Goal: Obtain resource: Download file/media

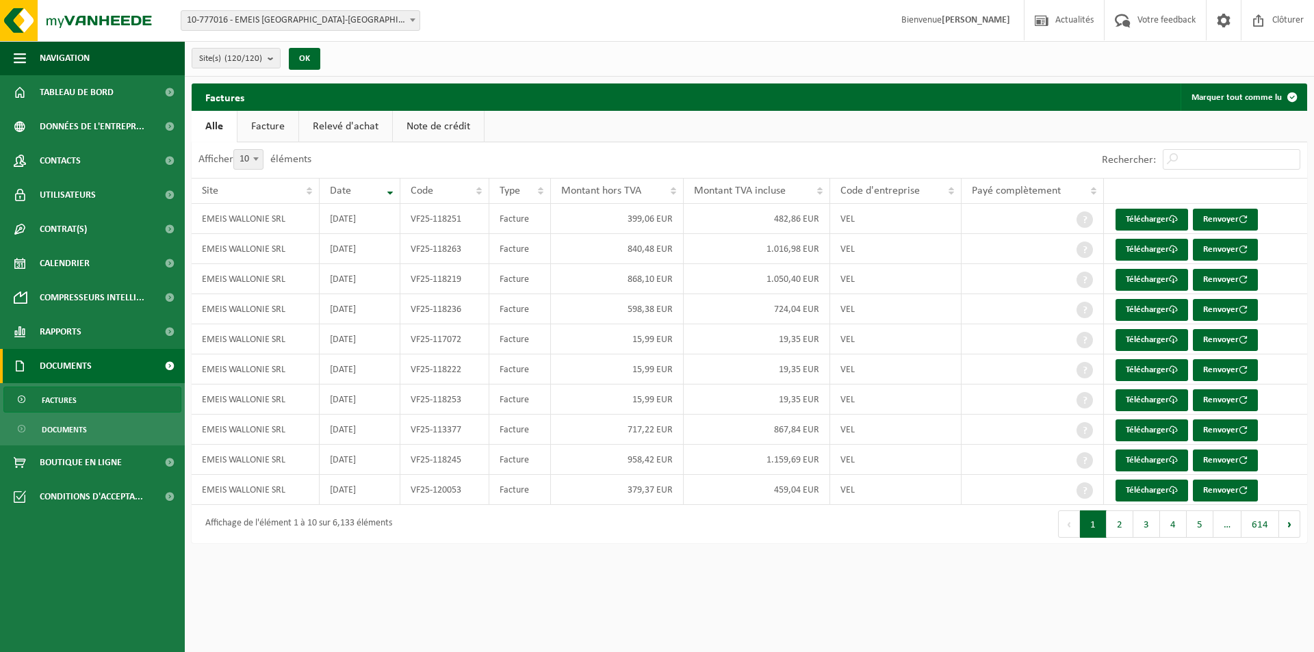
click at [286, 23] on span "10-777016 - EMEIS [GEOGRAPHIC_DATA]-[GEOGRAPHIC_DATA] SA - [GEOGRAPHIC_DATA]" at bounding box center [300, 20] width 238 height 19
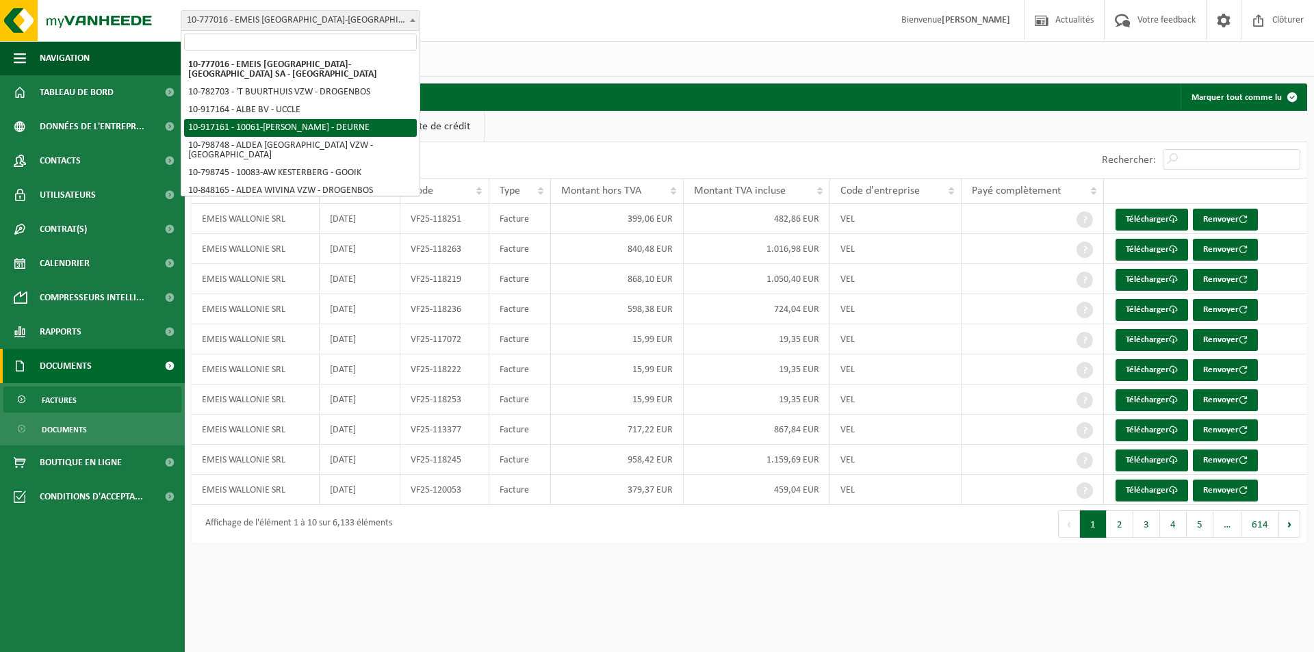
select select "127888"
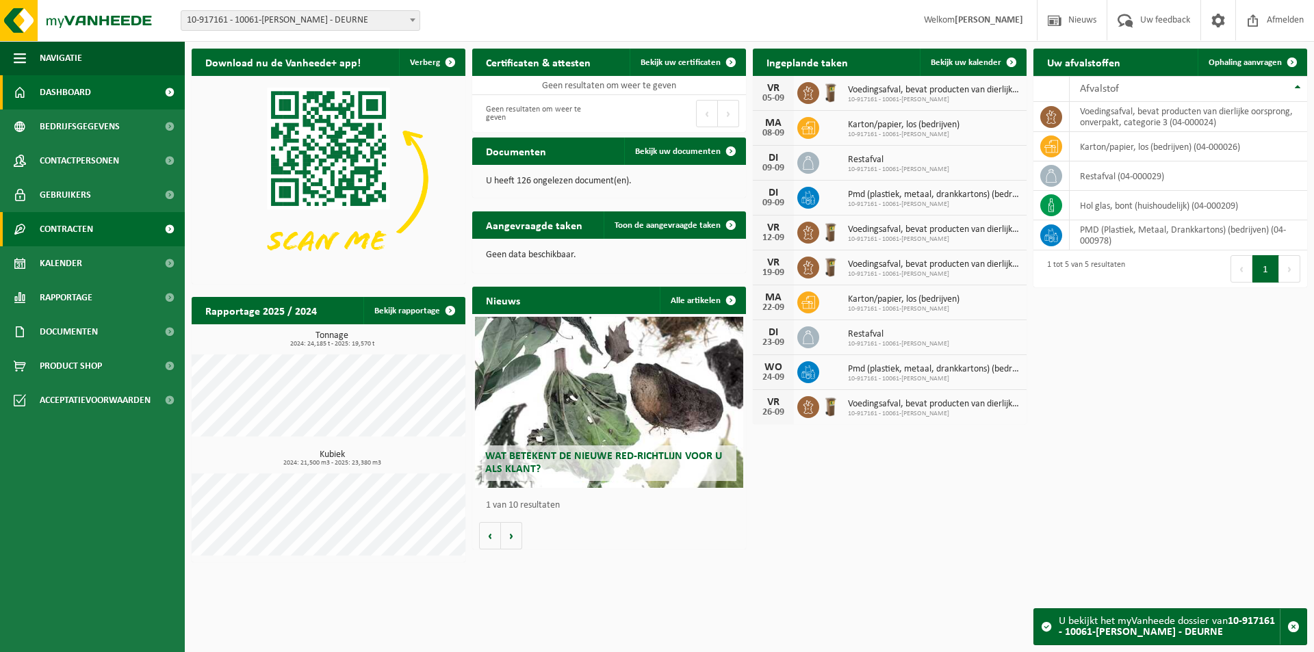
click at [70, 231] on span "Contracten" at bounding box center [66, 229] width 53 height 34
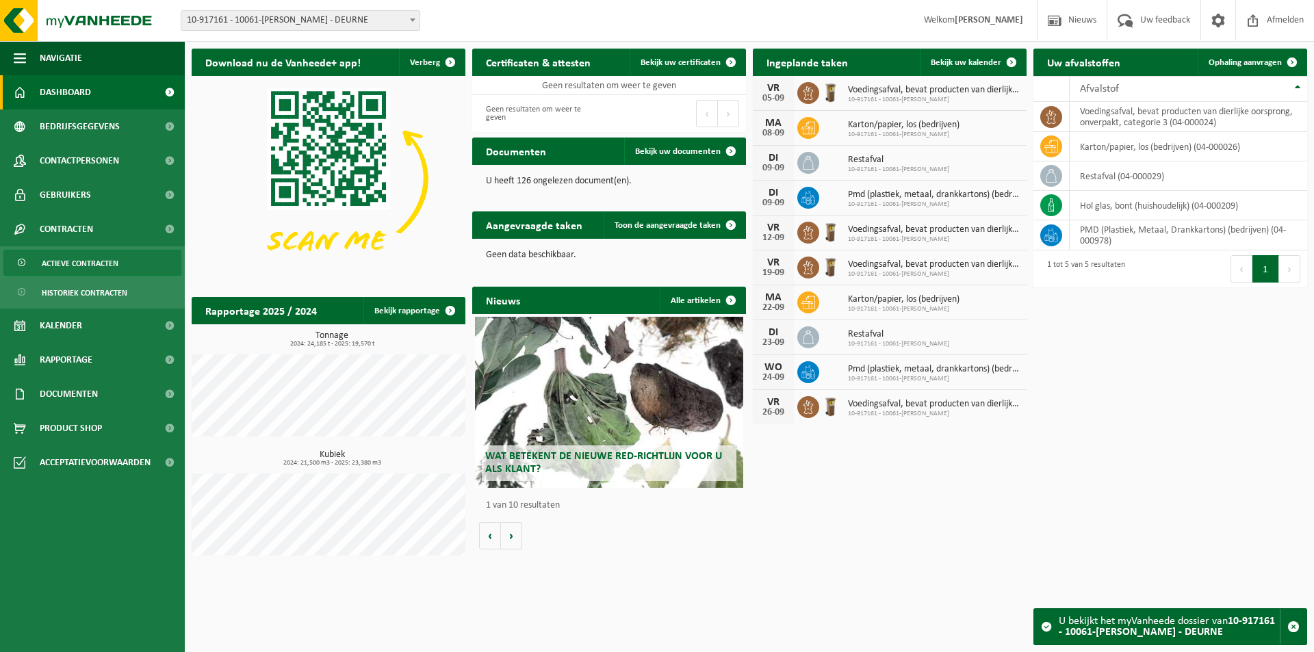
click at [63, 257] on span "Actieve contracten" at bounding box center [80, 263] width 77 height 26
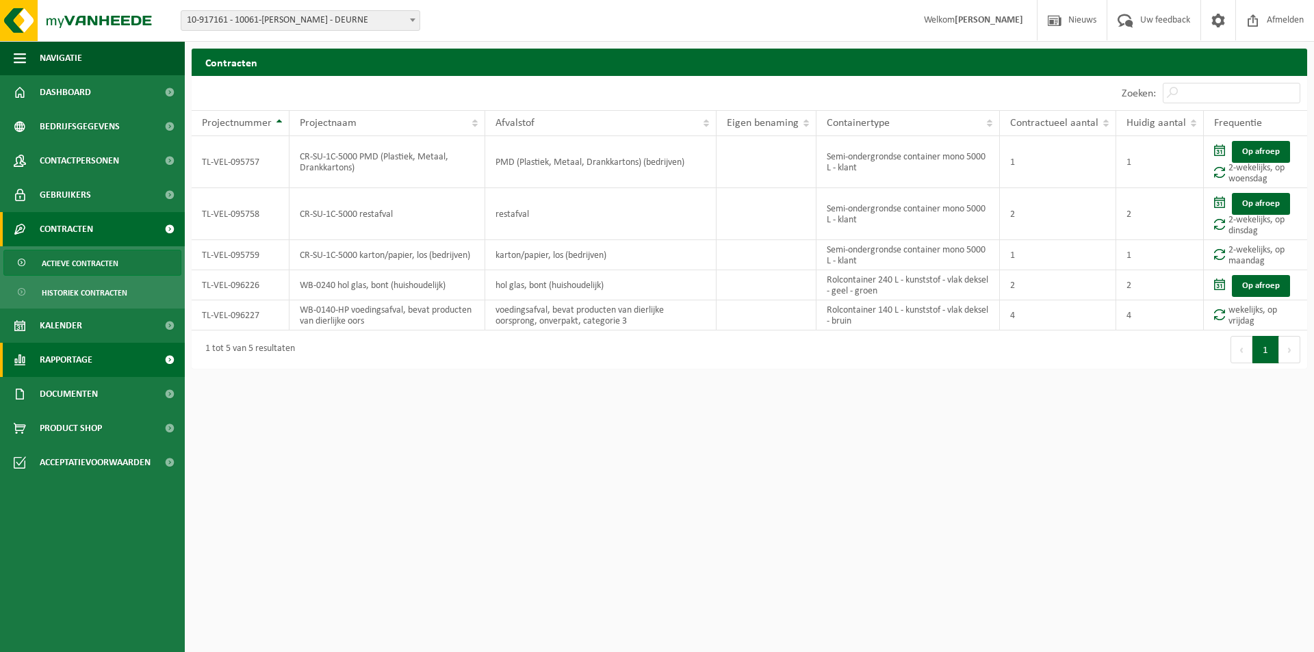
click at [67, 356] on span "Rapportage" at bounding box center [66, 360] width 53 height 34
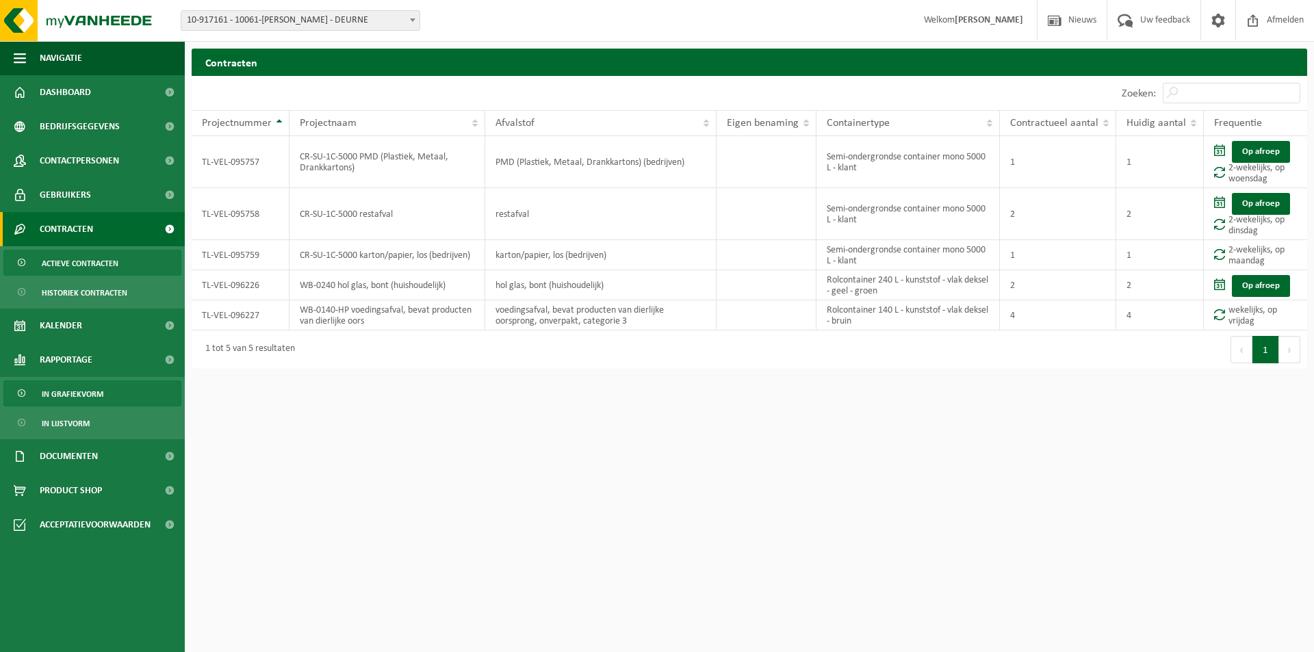
click at [73, 398] on span "In grafiekvorm" at bounding box center [73, 394] width 62 height 26
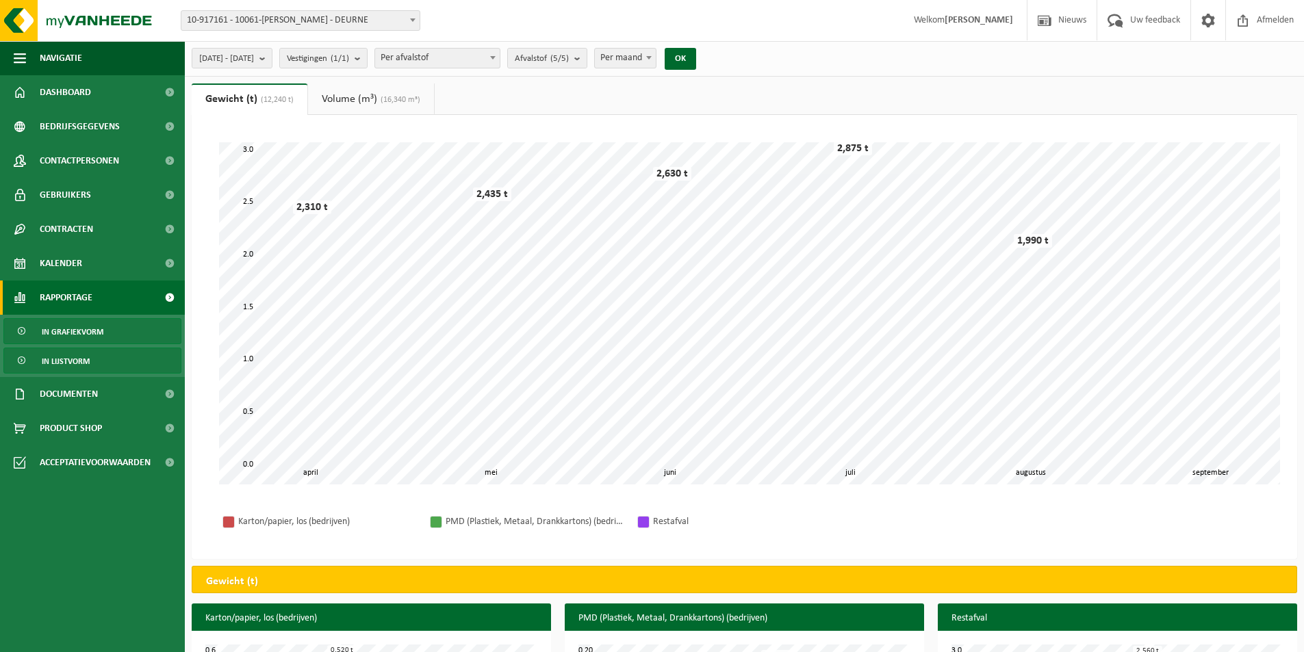
click at [85, 359] on span "In lijstvorm" at bounding box center [66, 361] width 48 height 26
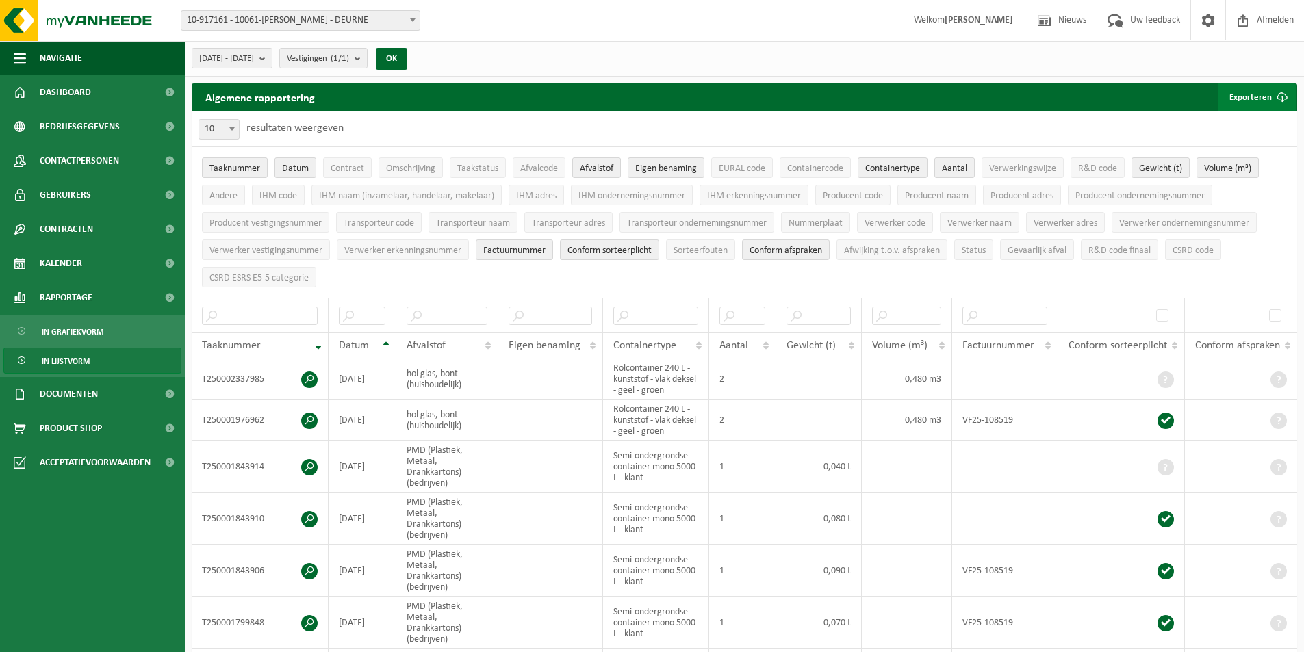
click at [1265, 96] on button "Exporteren" at bounding box center [1256, 96] width 77 height 27
click at [632, 273] on ul "Taaknummer Datum Contract Omschrijving Taakstatus Afvalcode Afvalstof Eigen ben…" at bounding box center [744, 222] width 1105 height 151
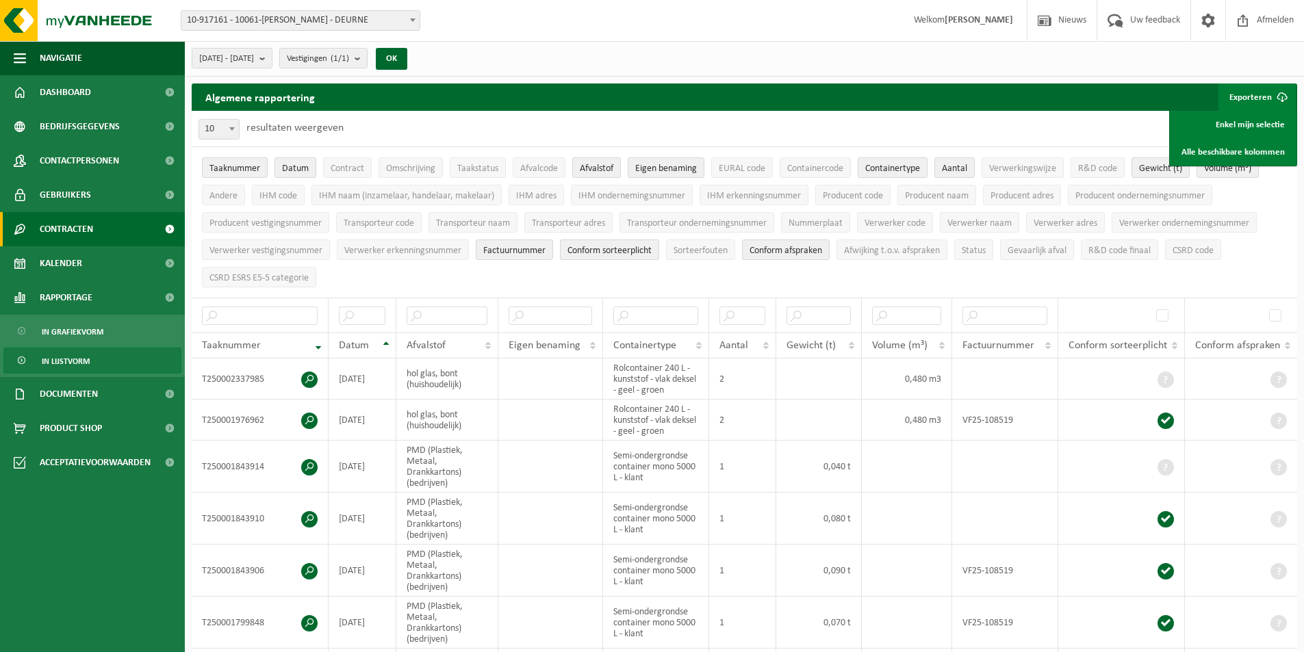
click at [78, 229] on span "Contracten" at bounding box center [66, 229] width 53 height 34
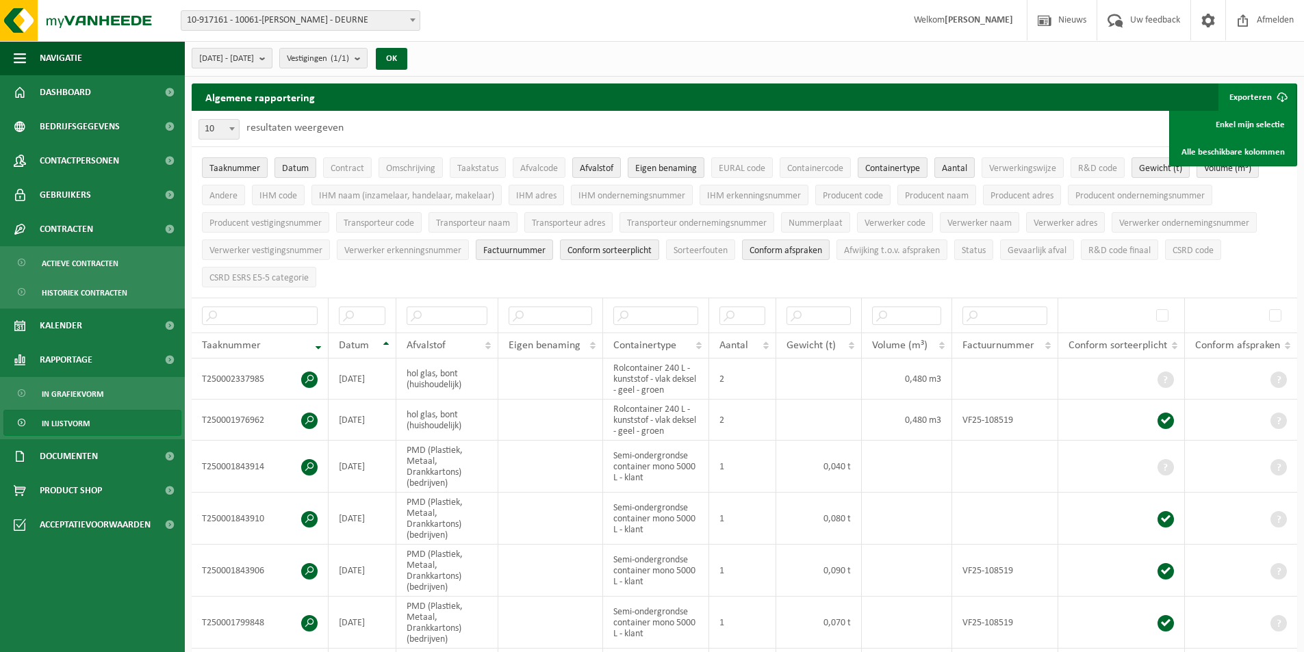
click at [272, 57] on b "submit" at bounding box center [265, 58] width 12 height 19
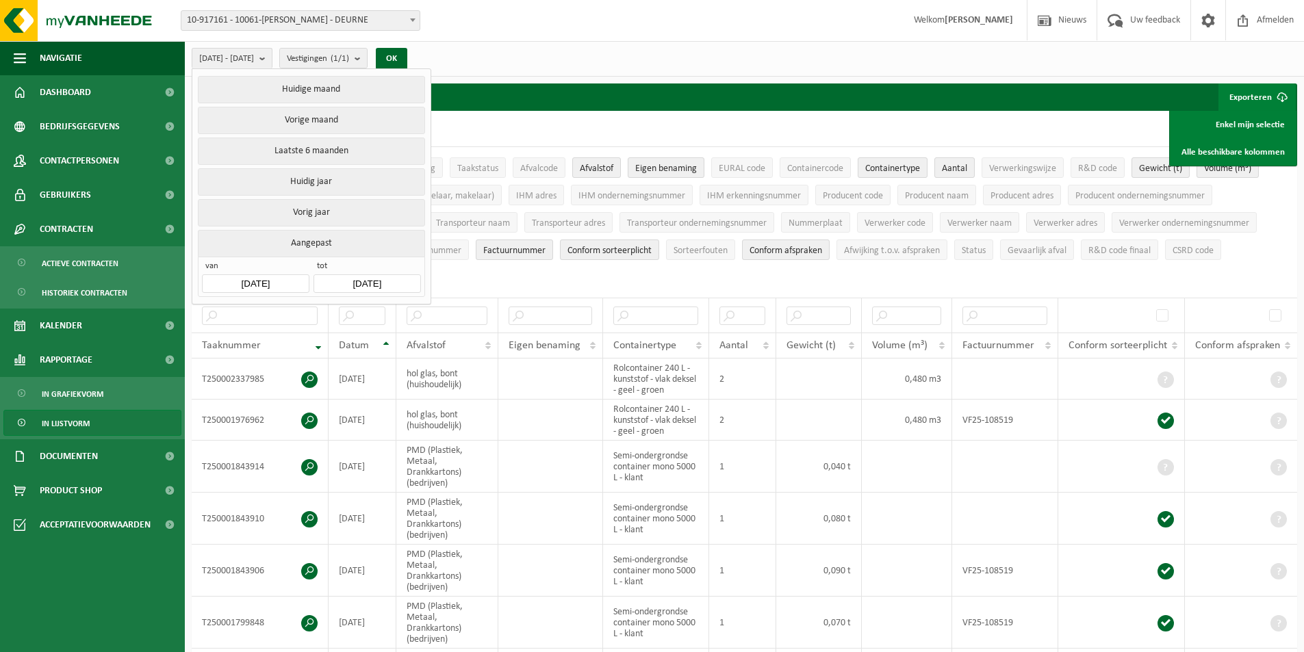
click at [345, 21] on span "10-917161 - 10061-BOSCHART - DEURNE" at bounding box center [300, 20] width 238 height 19
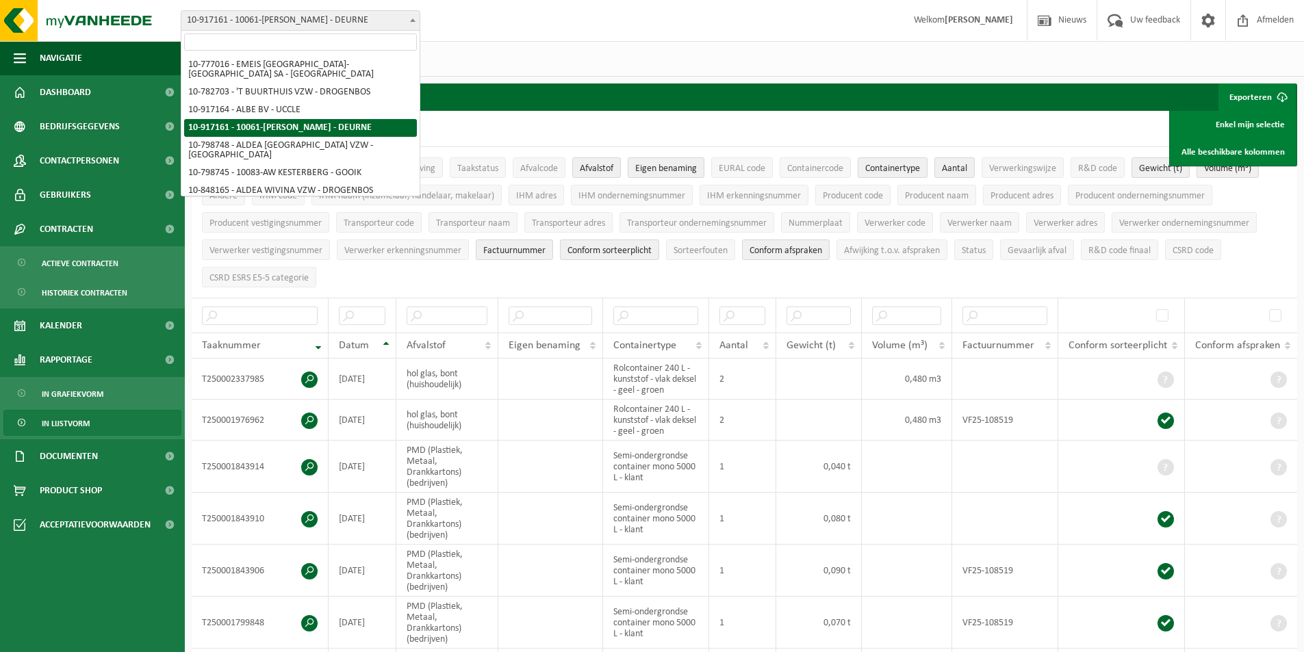
click at [291, 48] on input "search" at bounding box center [300, 42] width 233 height 17
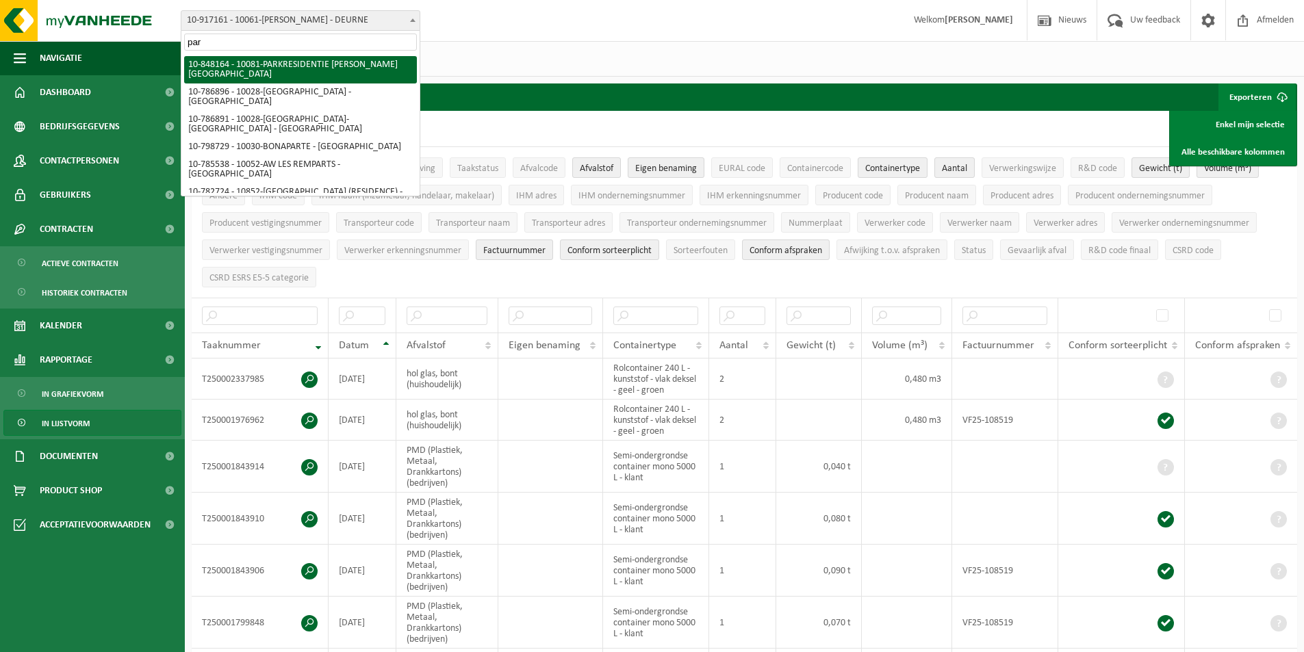
type input "parc"
select select "32981"
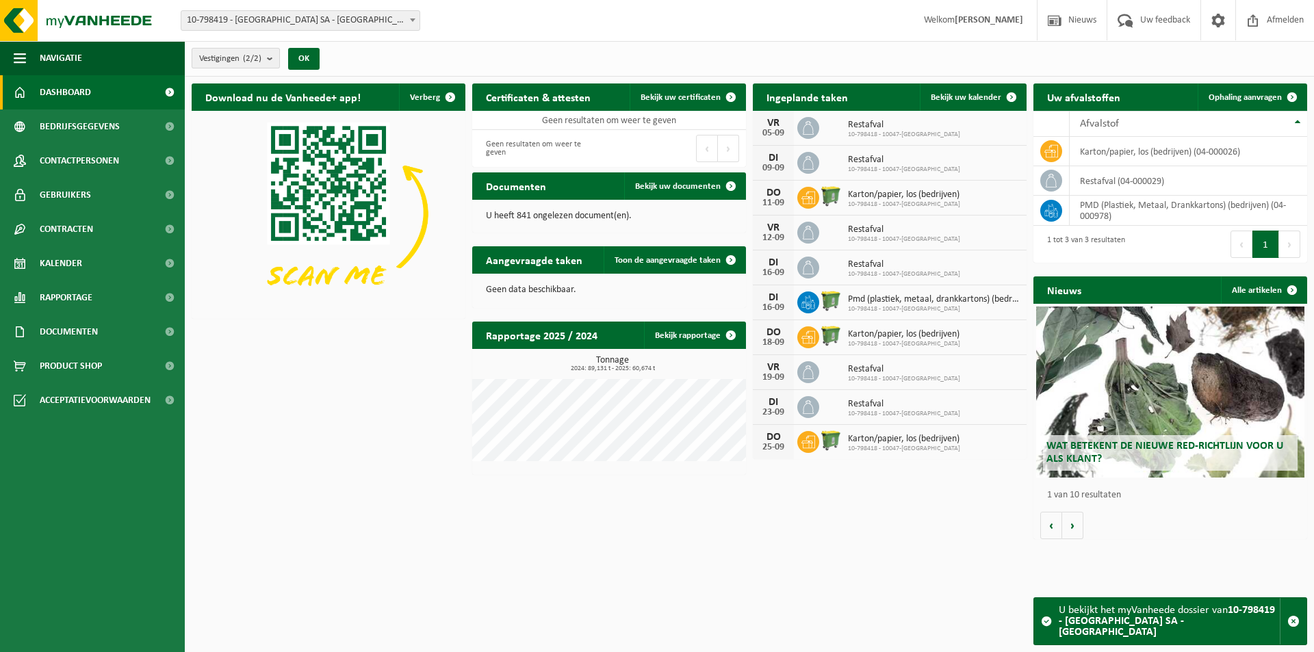
click at [275, 53] on b "submit" at bounding box center [273, 58] width 12 height 19
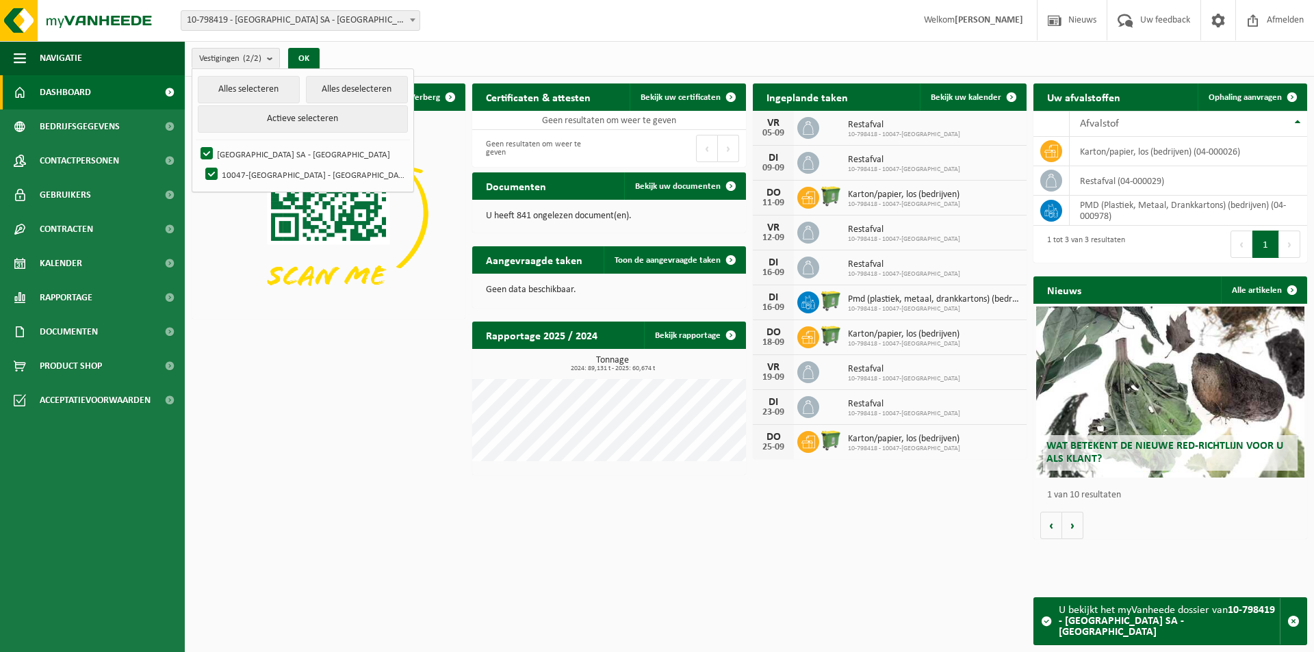
click at [450, 57] on div "Vestigingen (2/2) Alles selecteren Alles deselecteren Actieve selecteren PARC P…" at bounding box center [749, 59] width 1129 height 36
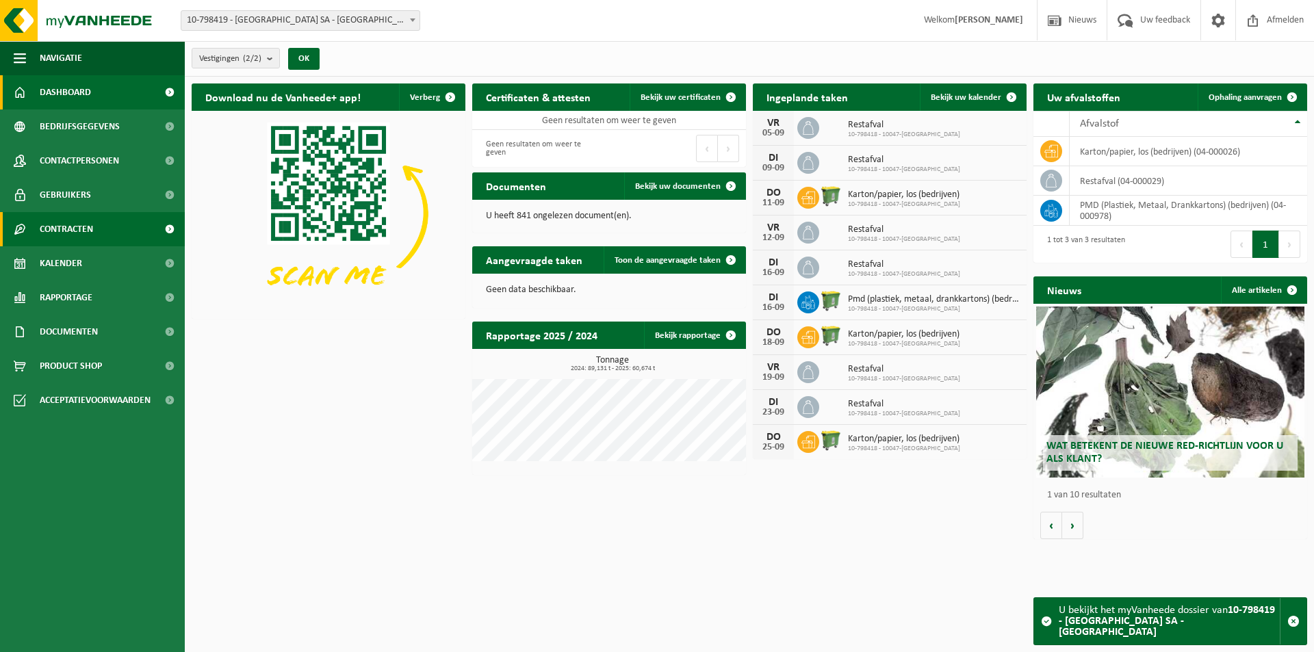
click at [86, 231] on span "Contracten" at bounding box center [66, 229] width 53 height 34
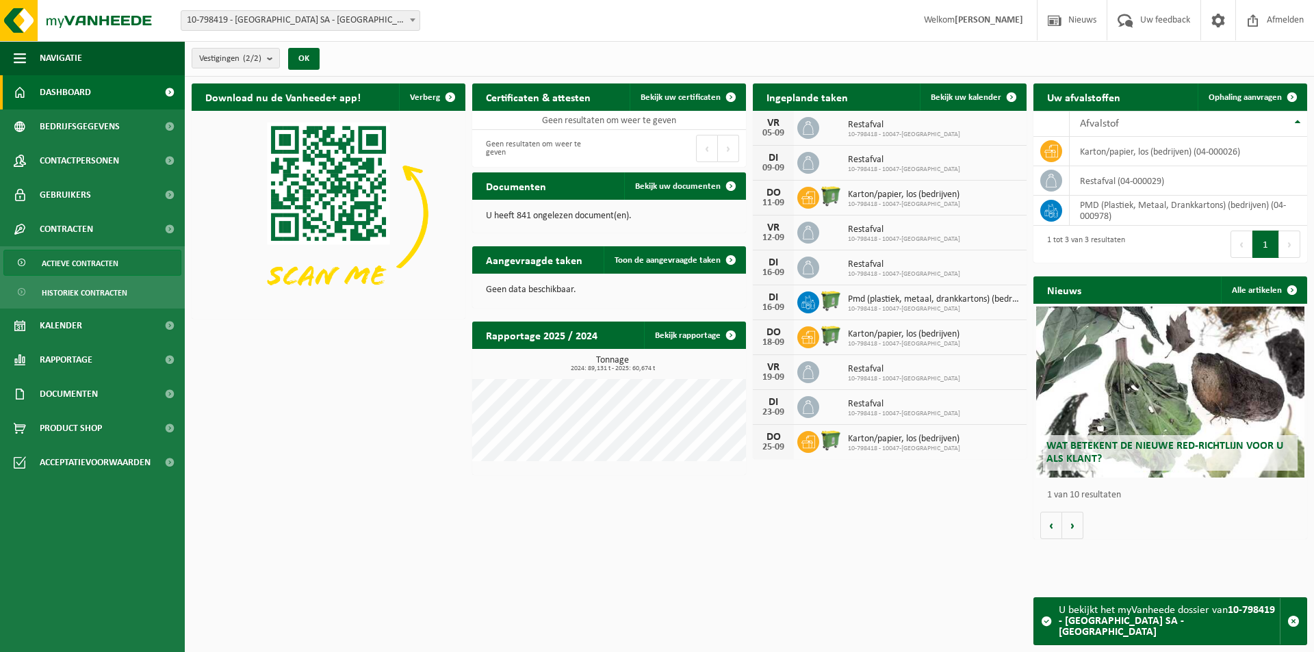
click at [98, 266] on span "Actieve contracten" at bounding box center [80, 263] width 77 height 26
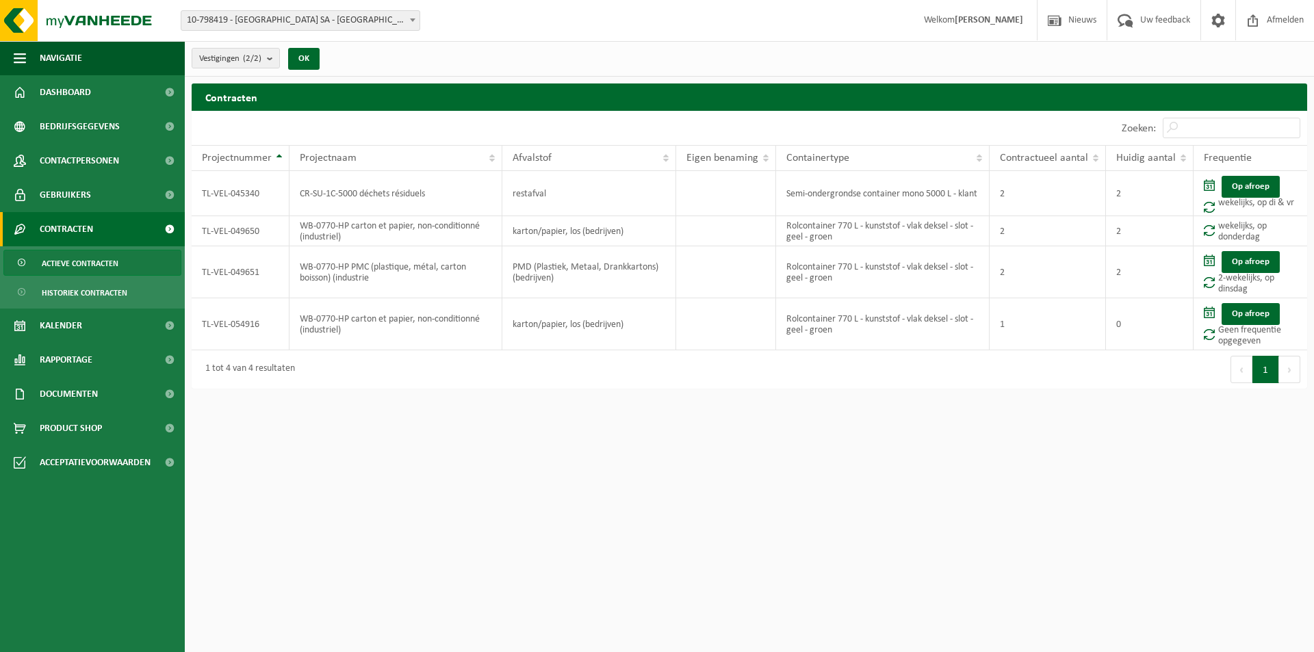
click at [1164, 415] on html "Vestiging: 10-777016 - EMEIS [GEOGRAPHIC_DATA]-[GEOGRAPHIC_DATA] [GEOGRAPHIC_DA…" at bounding box center [657, 326] width 1314 height 652
click at [79, 88] on span "Dashboard" at bounding box center [65, 92] width 51 height 34
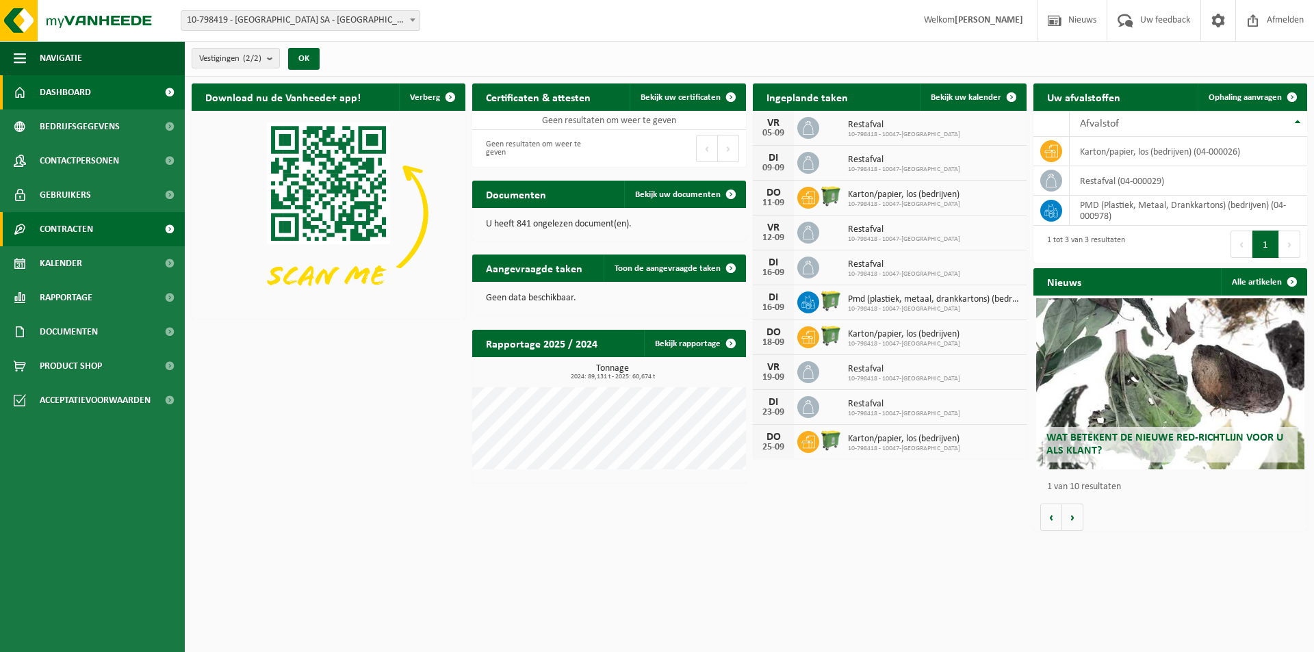
click at [95, 233] on link "Contracten" at bounding box center [92, 229] width 185 height 34
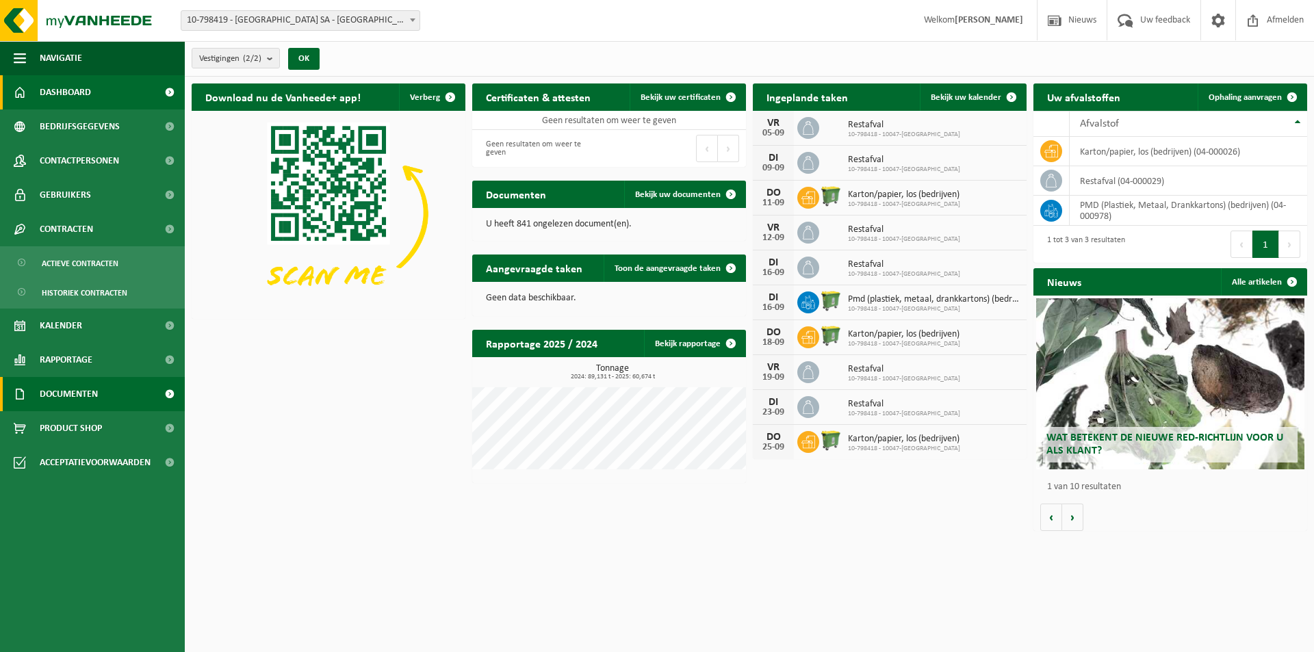
click at [89, 390] on span "Documenten" at bounding box center [69, 394] width 58 height 34
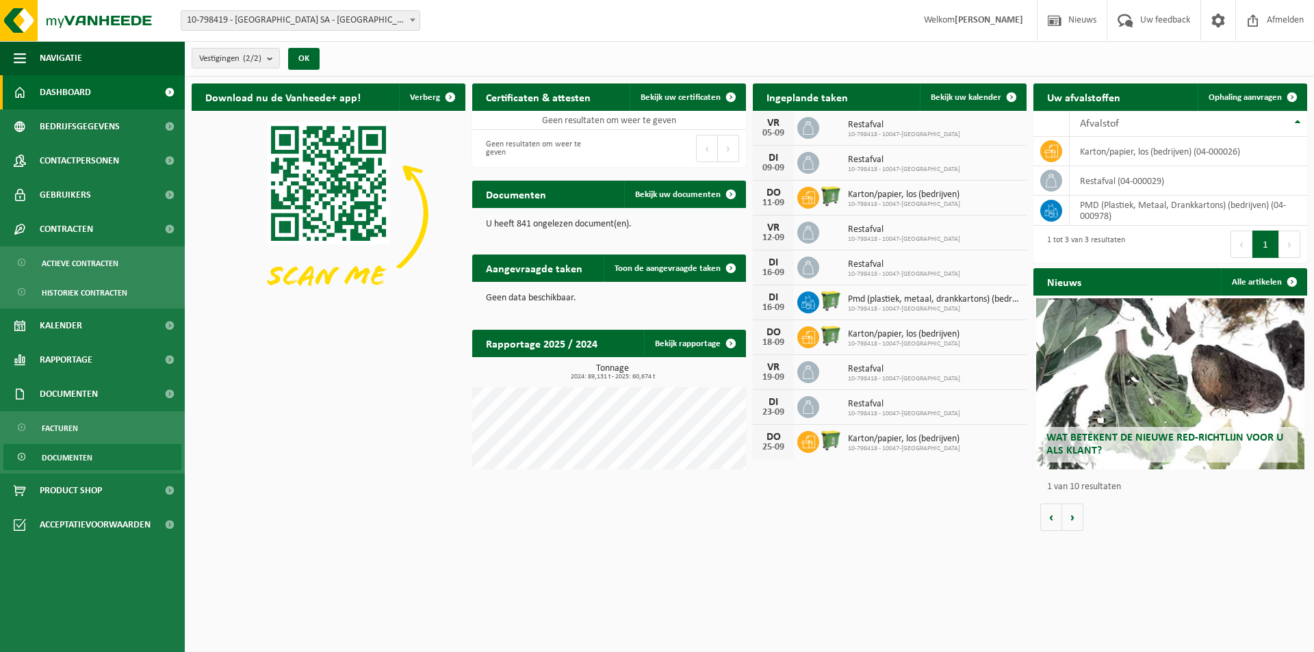
click at [82, 454] on span "Documenten" at bounding box center [67, 458] width 51 height 26
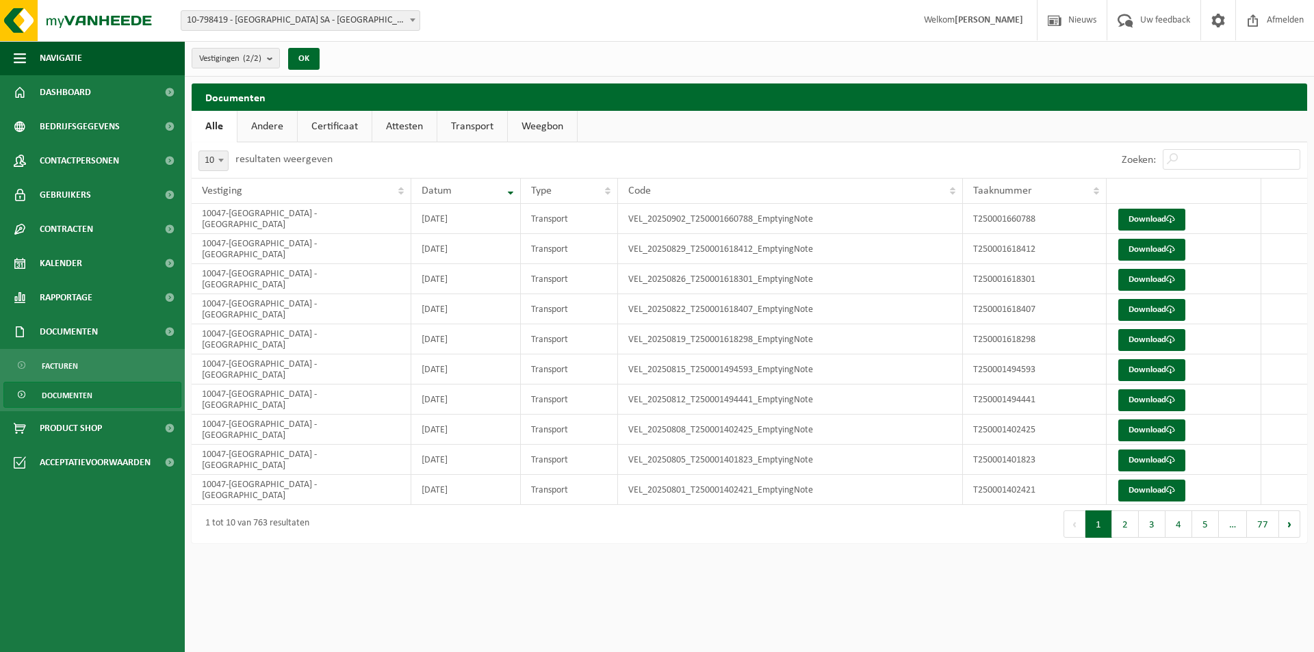
click at [335, 116] on link "Certificaat" at bounding box center [335, 126] width 74 height 31
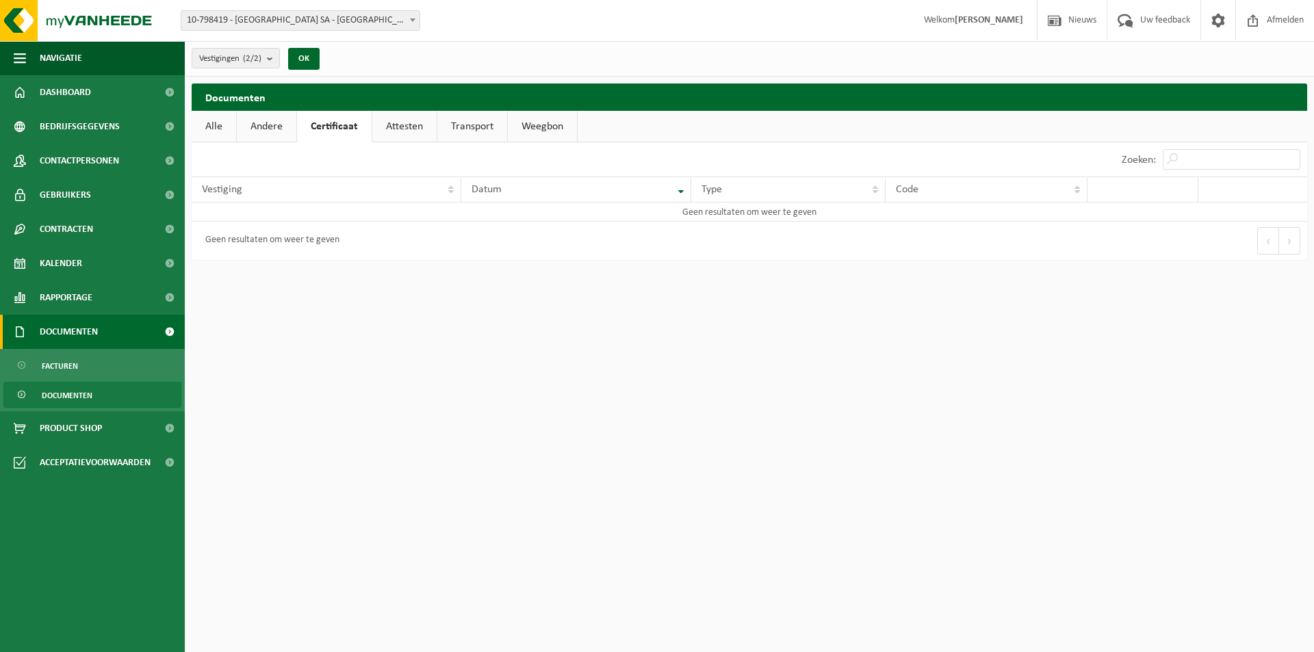
click at [84, 321] on span "Documenten" at bounding box center [69, 332] width 58 height 34
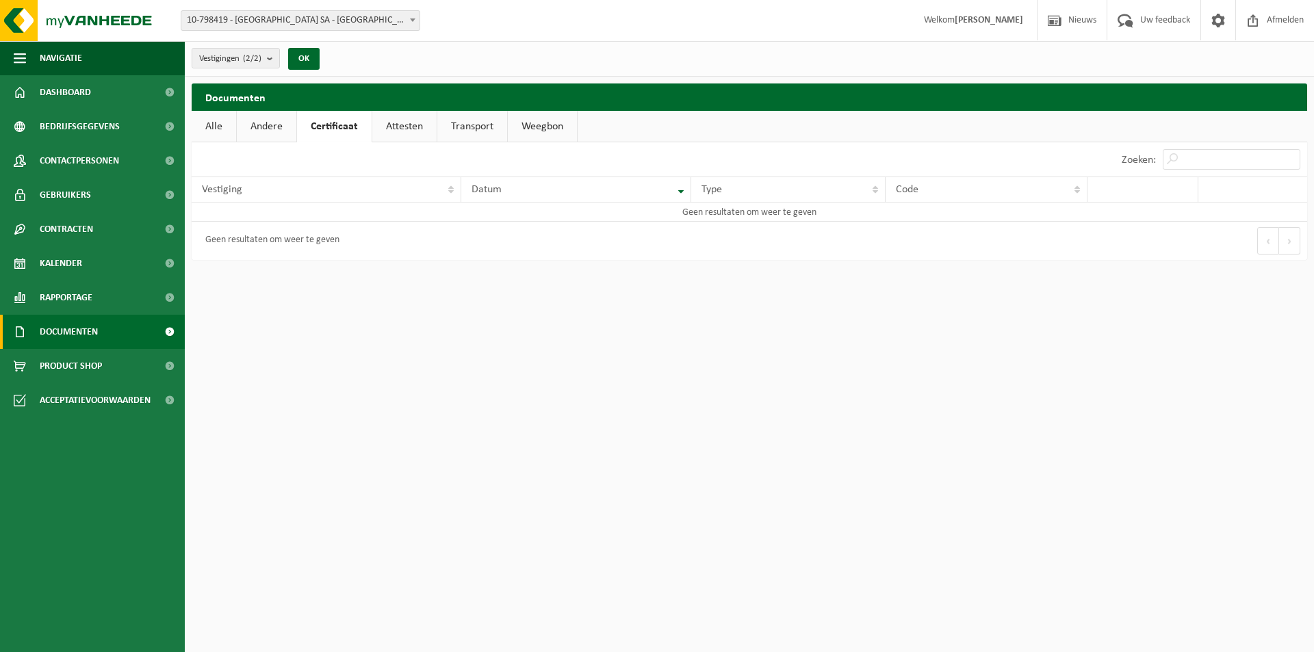
click at [107, 330] on link "Documenten" at bounding box center [92, 332] width 185 height 34
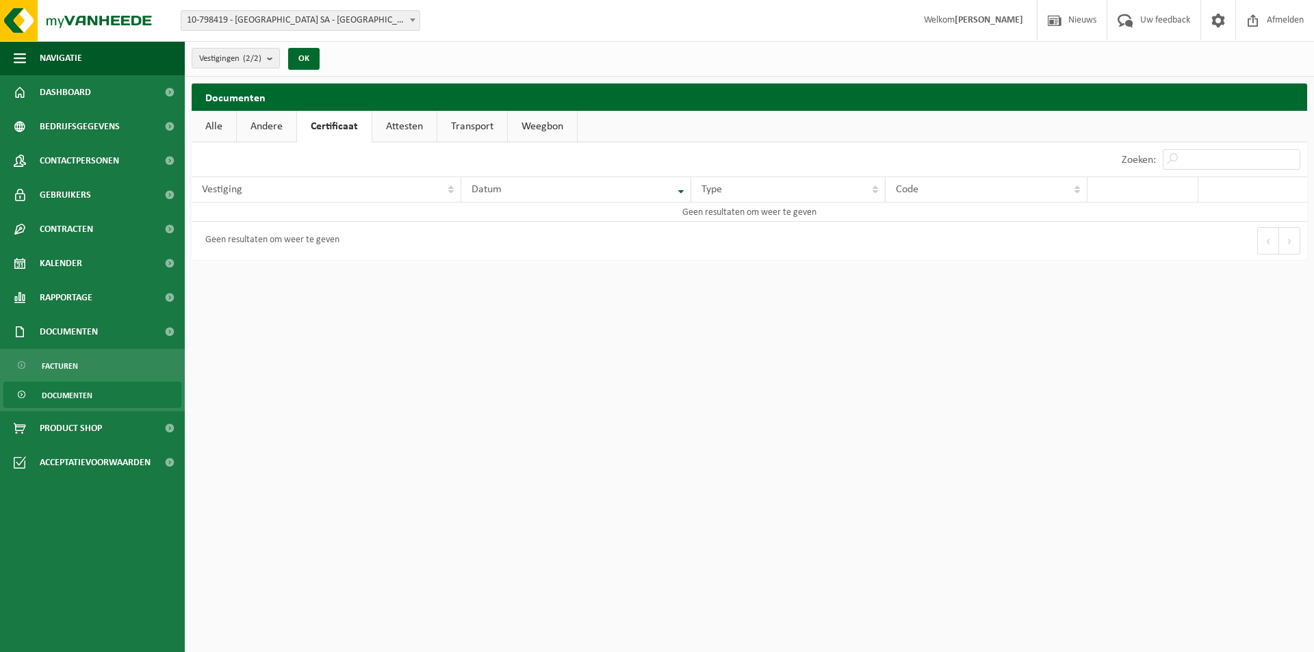
click at [406, 129] on link "Attesten" at bounding box center [404, 126] width 64 height 31
click at [474, 122] on link "Transport" at bounding box center [474, 126] width 70 height 31
click at [550, 125] on link "Weegbon" at bounding box center [544, 126] width 69 height 31
click at [419, 127] on link "Attesten" at bounding box center [404, 126] width 64 height 31
click at [229, 122] on link "Alle" at bounding box center [214, 126] width 44 height 31
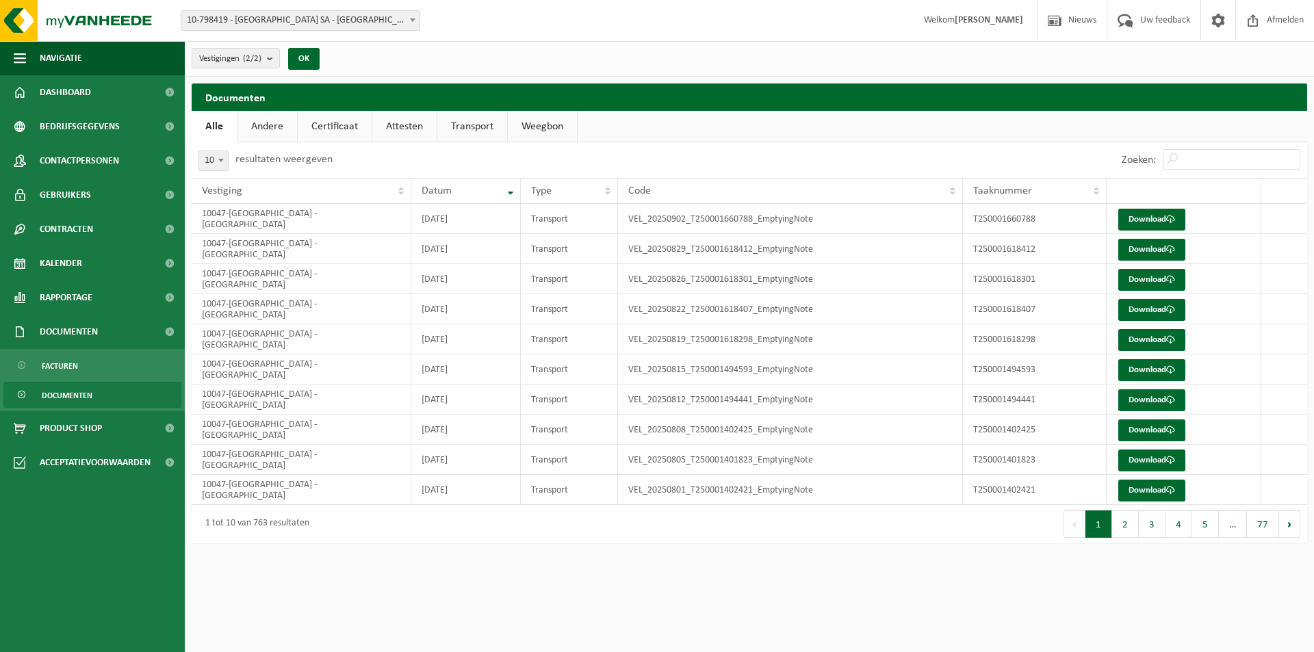
click at [358, 123] on link "Certificaat" at bounding box center [335, 126] width 74 height 31
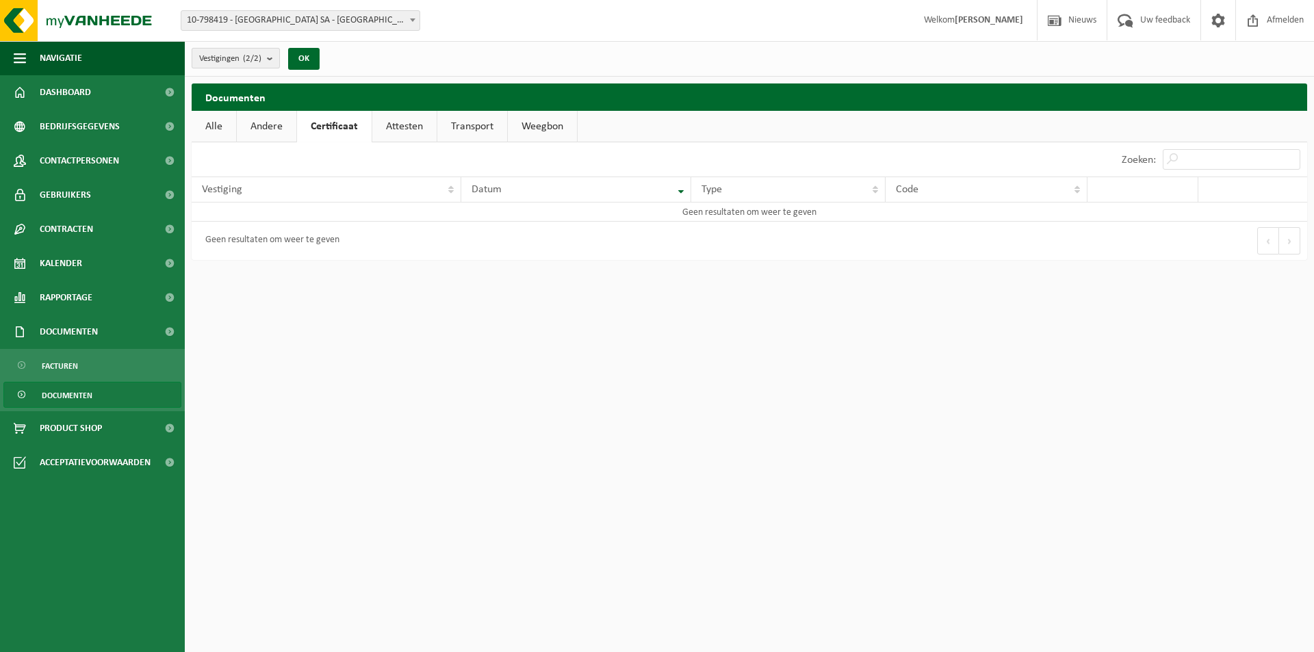
click at [265, 53] on button "Vestigingen (2/2)" at bounding box center [236, 58] width 88 height 21
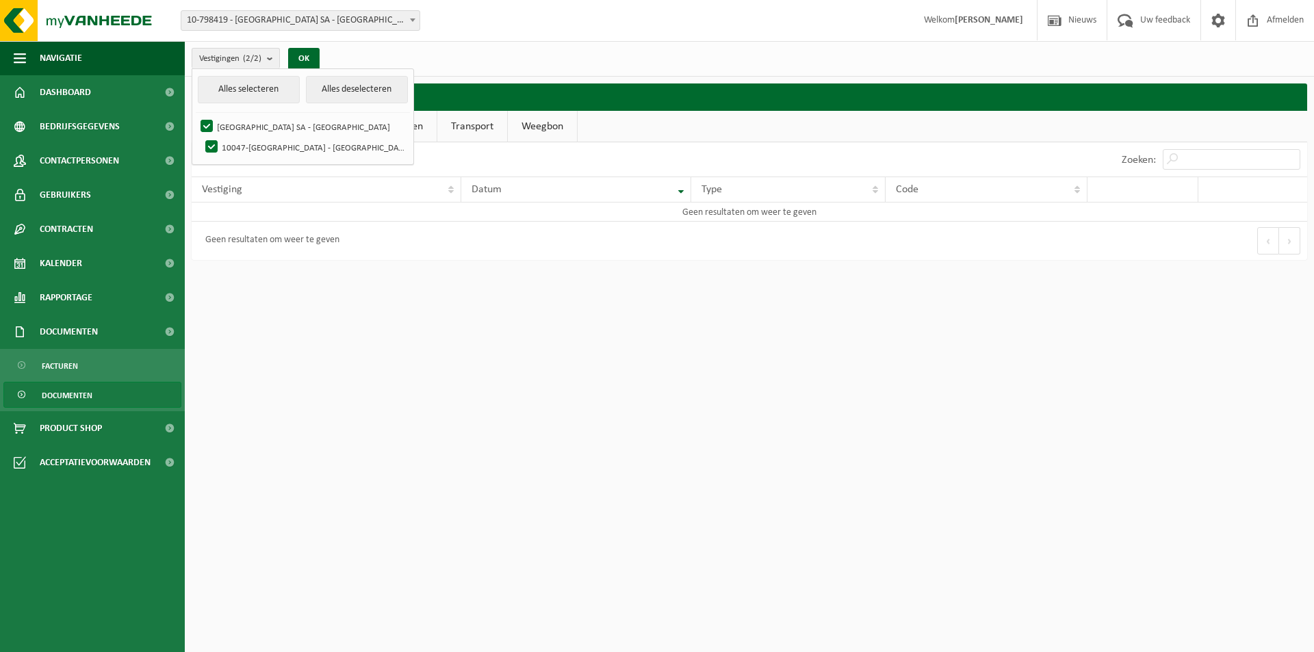
click at [309, 15] on span "10-798419 - [GEOGRAPHIC_DATA] SA - [GEOGRAPHIC_DATA]" at bounding box center [300, 20] width 238 height 19
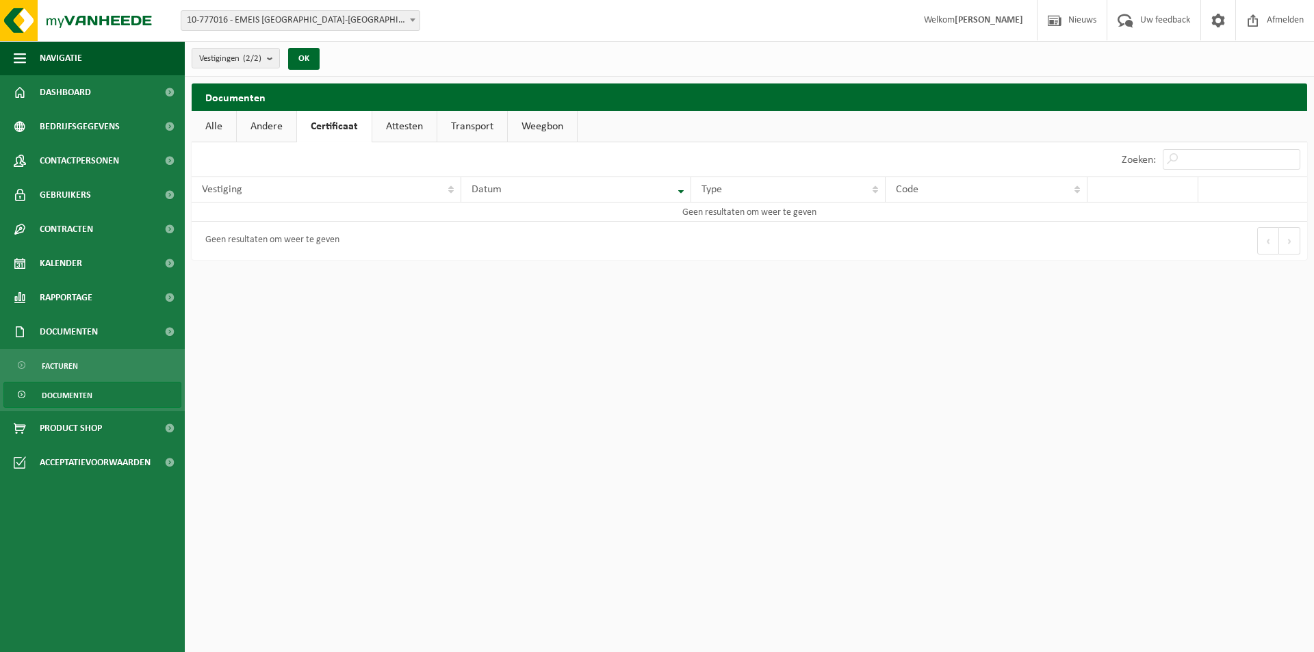
select select "26205"
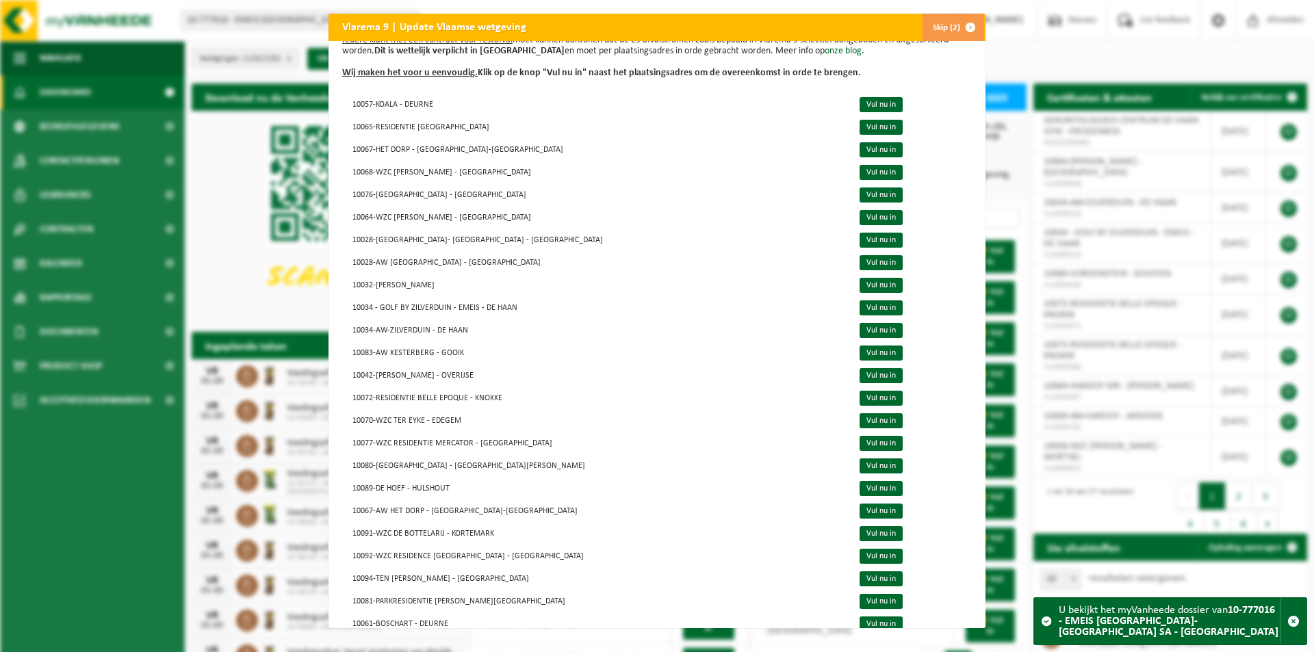
scroll to position [62, 0]
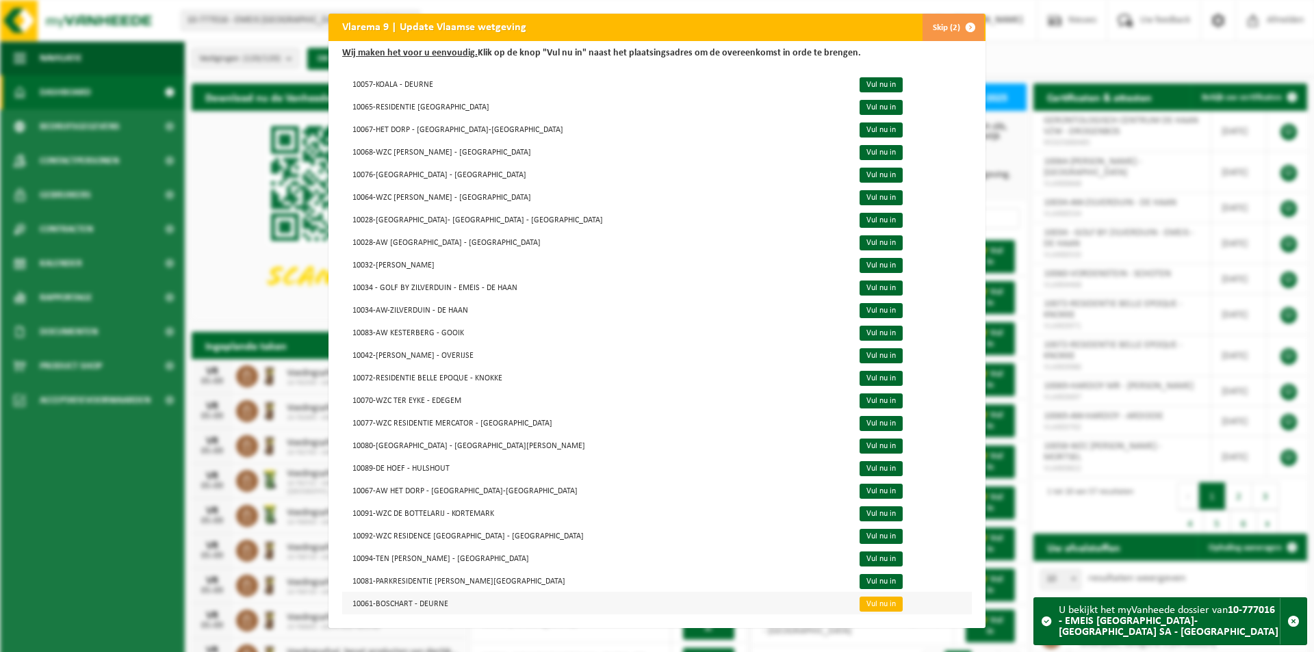
click at [859, 603] on link "Vul nu in" at bounding box center [880, 604] width 43 height 15
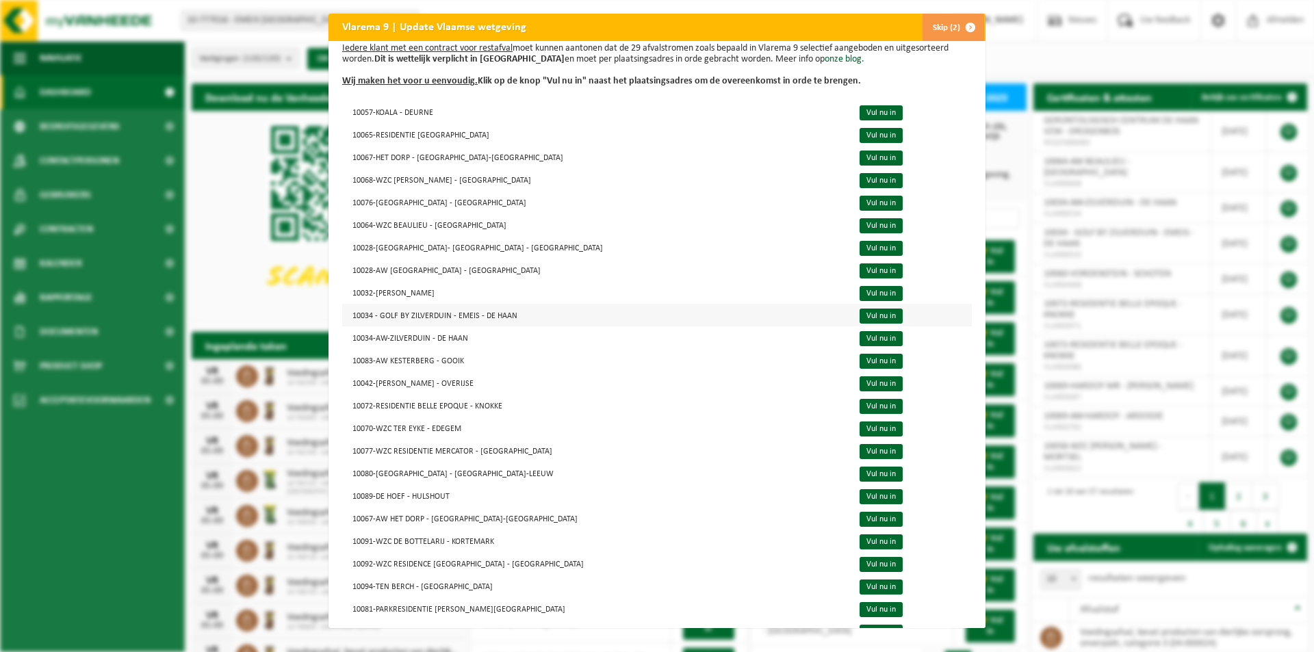
scroll to position [62, 0]
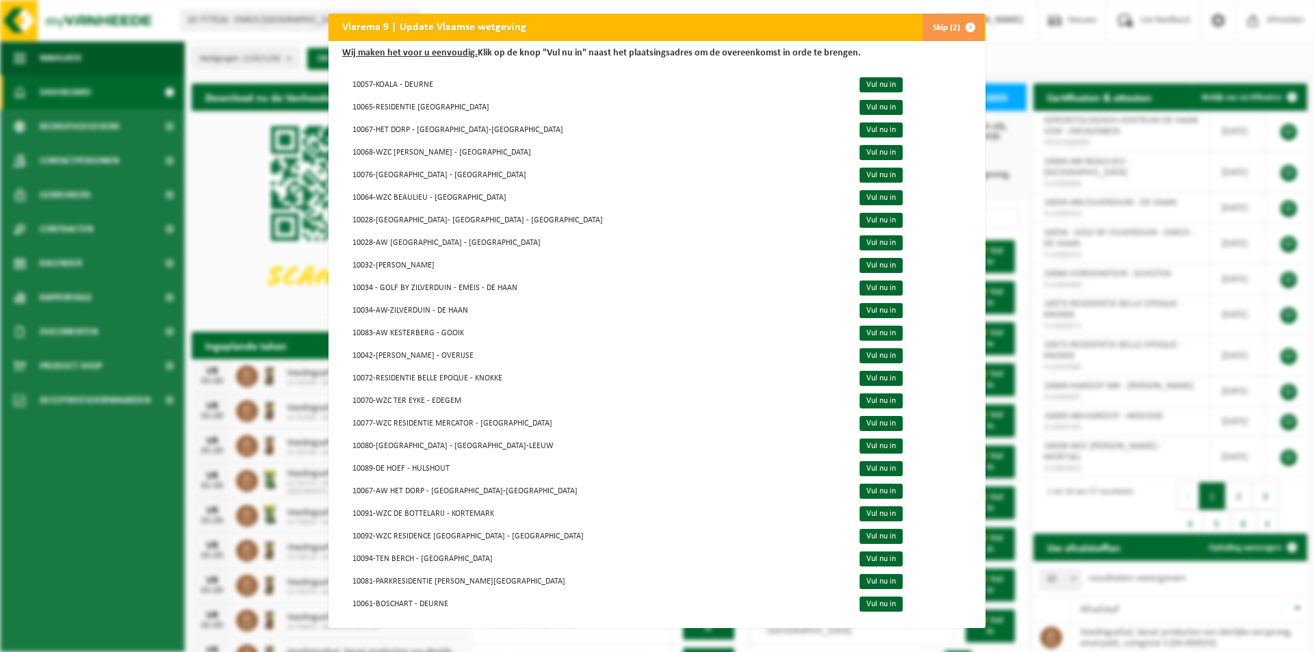
click at [1020, 58] on div "Vlarema 9 | Update Vlaamse wetgeving Skip (2) Update uw Vlarema overeenkomst zo…" at bounding box center [657, 326] width 1314 height 652
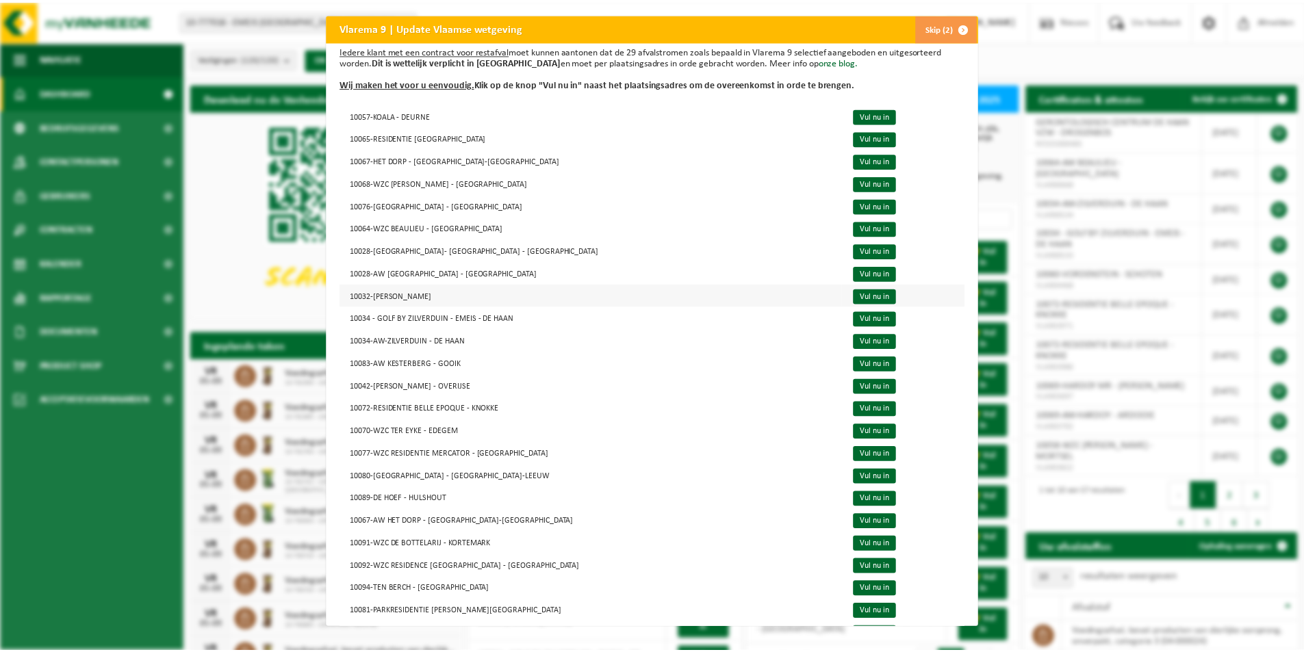
scroll to position [0, 0]
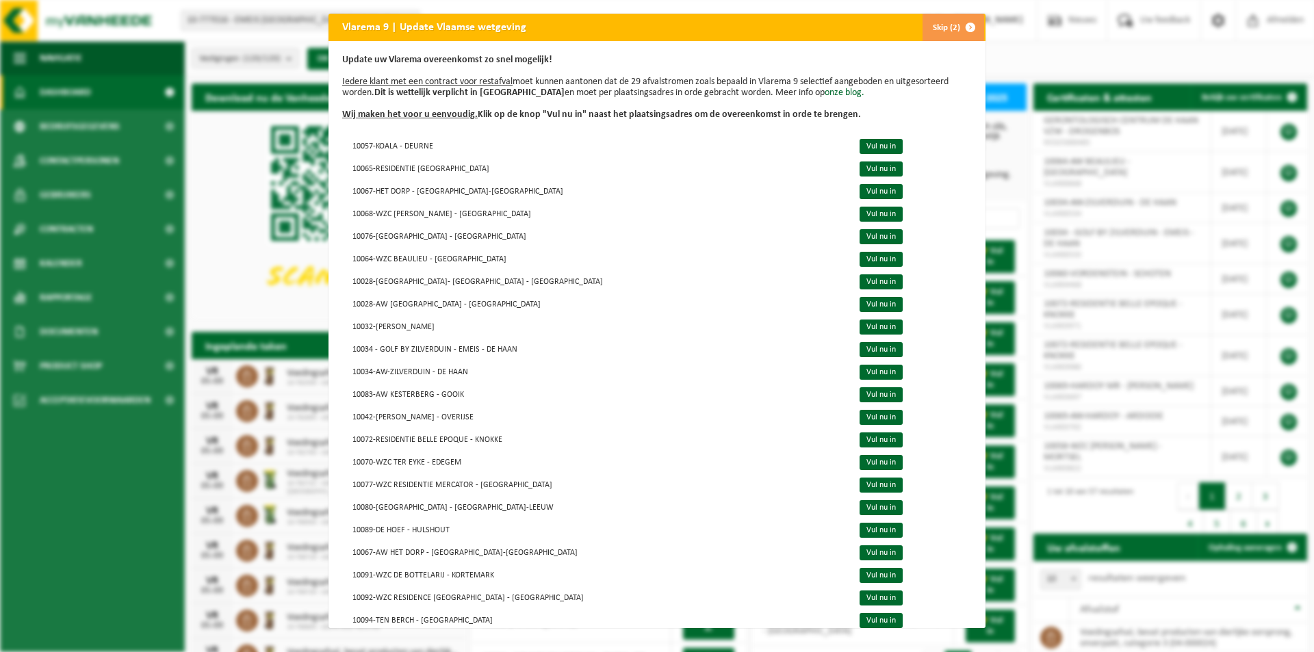
click at [945, 22] on button "Skip (2)" at bounding box center [953, 27] width 62 height 27
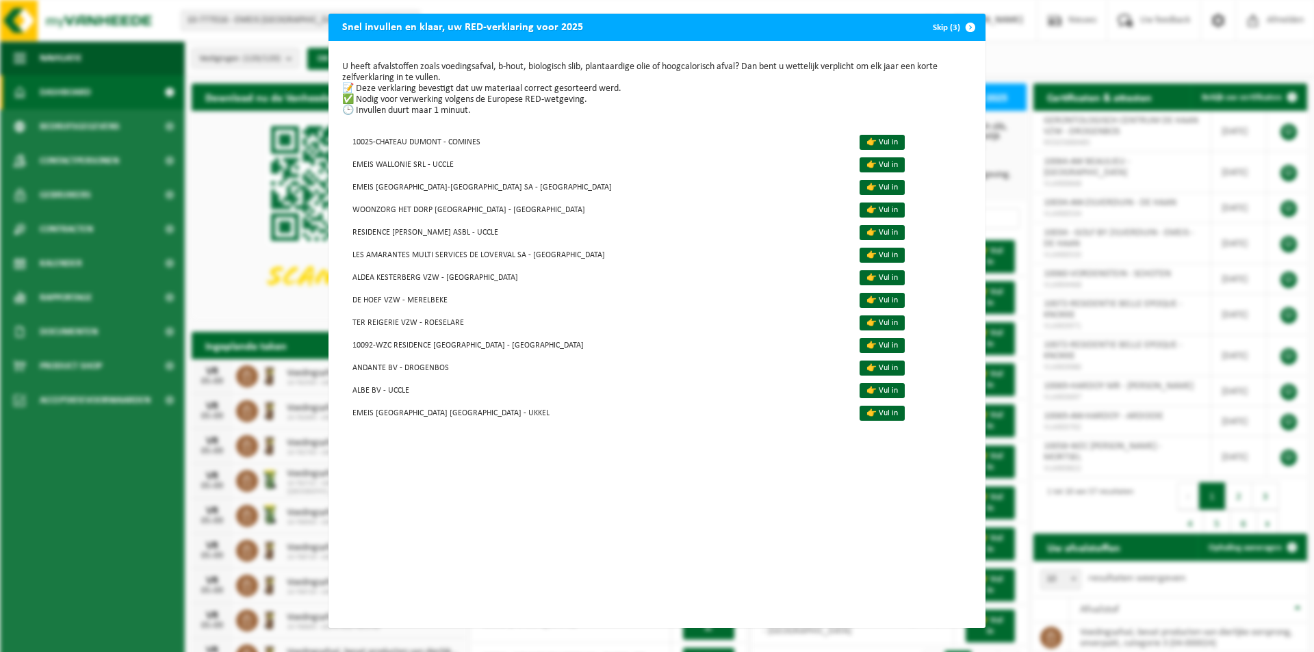
click at [944, 24] on button "Skip (3)" at bounding box center [953, 27] width 62 height 27
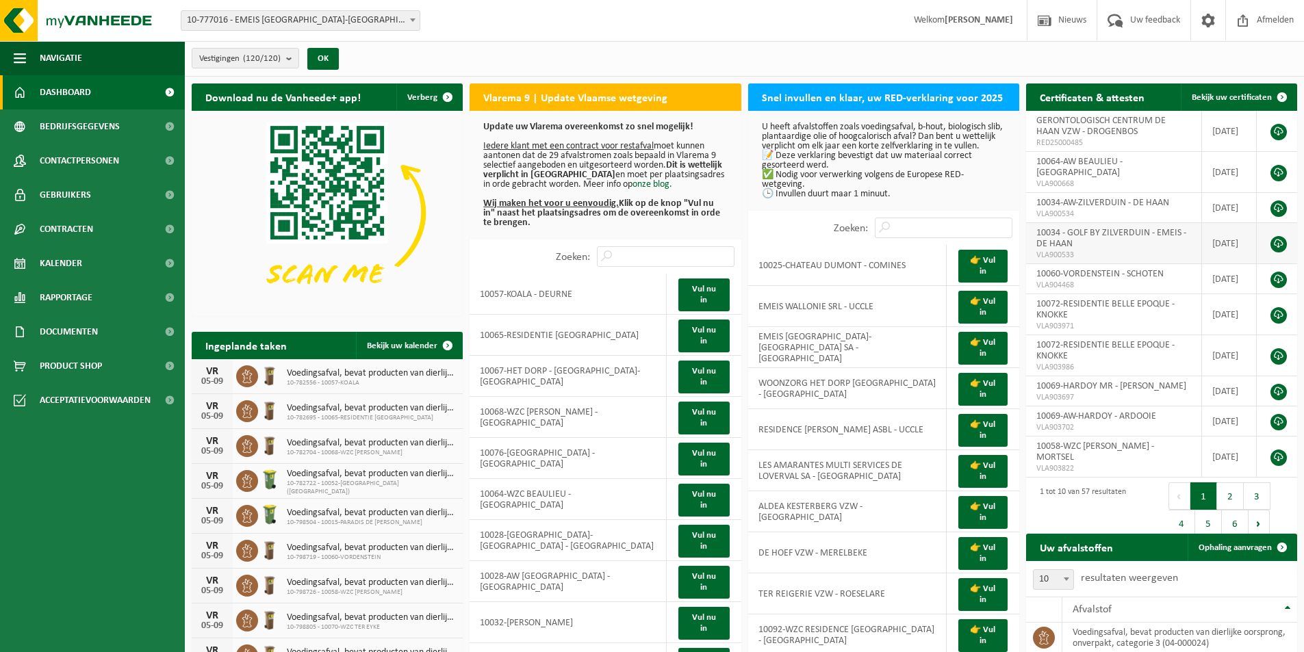
click at [1276, 236] on link at bounding box center [1278, 244] width 16 height 16
